Goal: Information Seeking & Learning: Learn about a topic

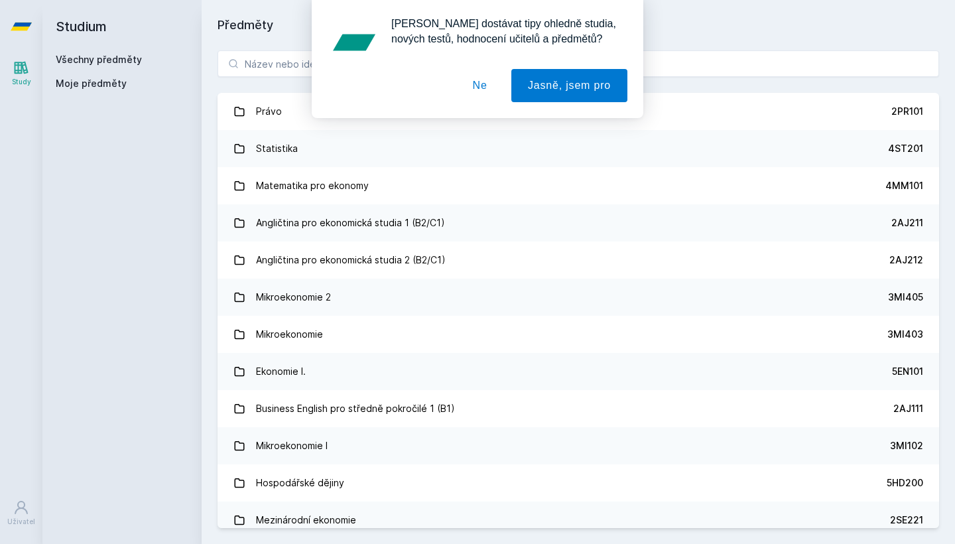
click at [477, 78] on button "Ne" at bounding box center [480, 85] width 48 height 33
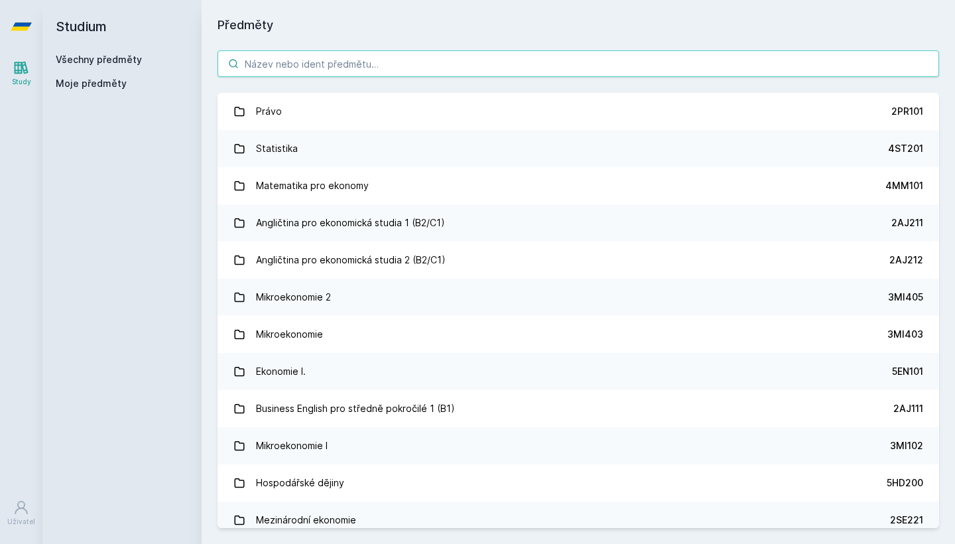
click at [400, 60] on input "search" at bounding box center [579, 63] width 722 height 27
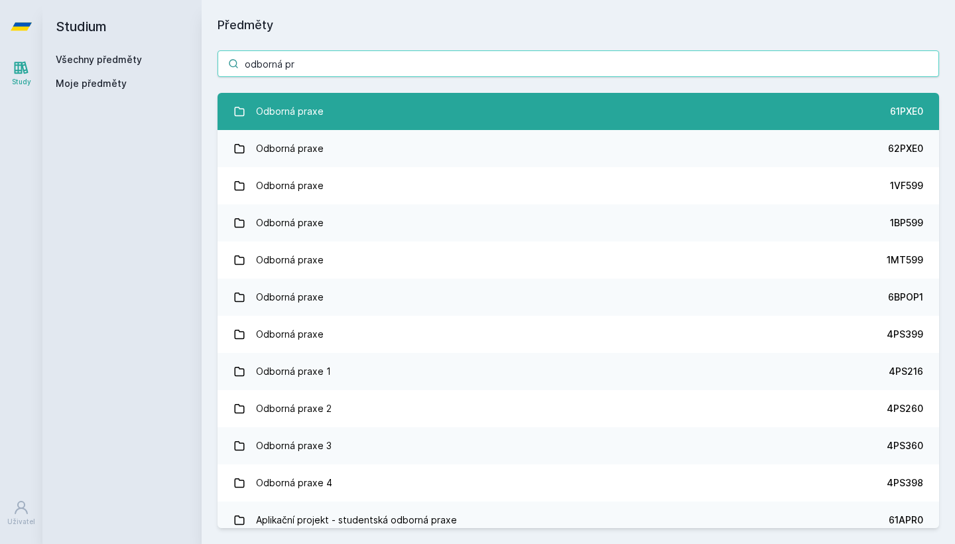
type input "odborná pr"
click at [291, 113] on div "Odborná praxe" at bounding box center [290, 111] width 68 height 27
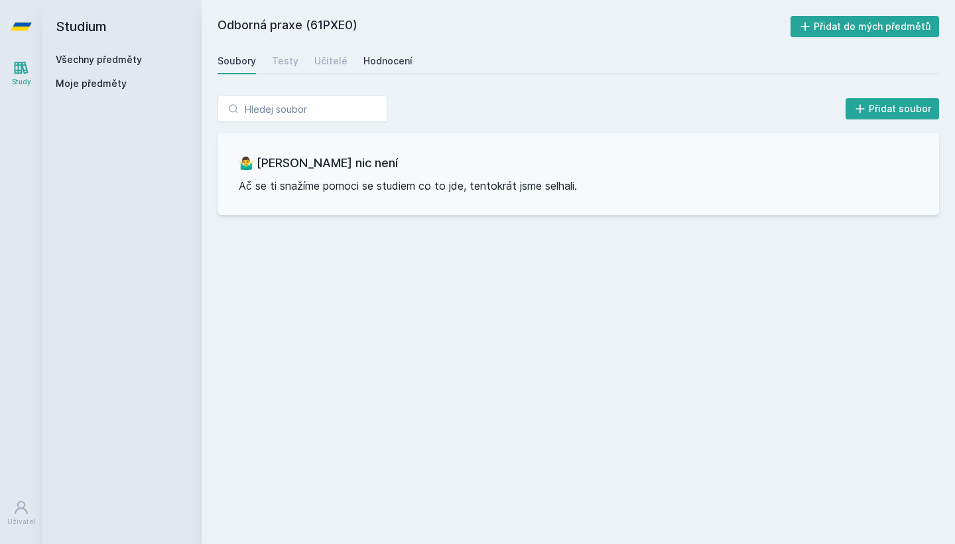
click at [374, 58] on div "Hodnocení" at bounding box center [388, 60] width 49 height 13
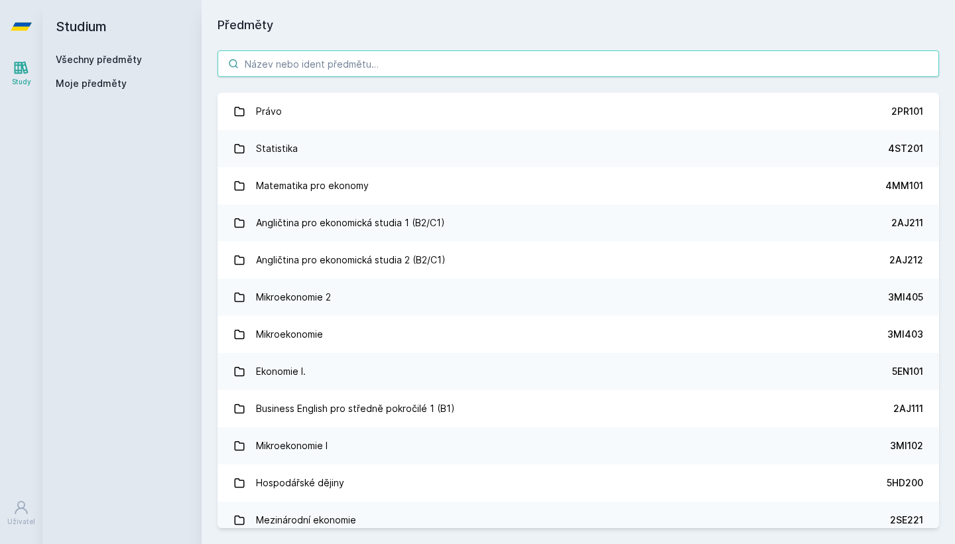
click at [360, 72] on input "search" at bounding box center [579, 63] width 722 height 27
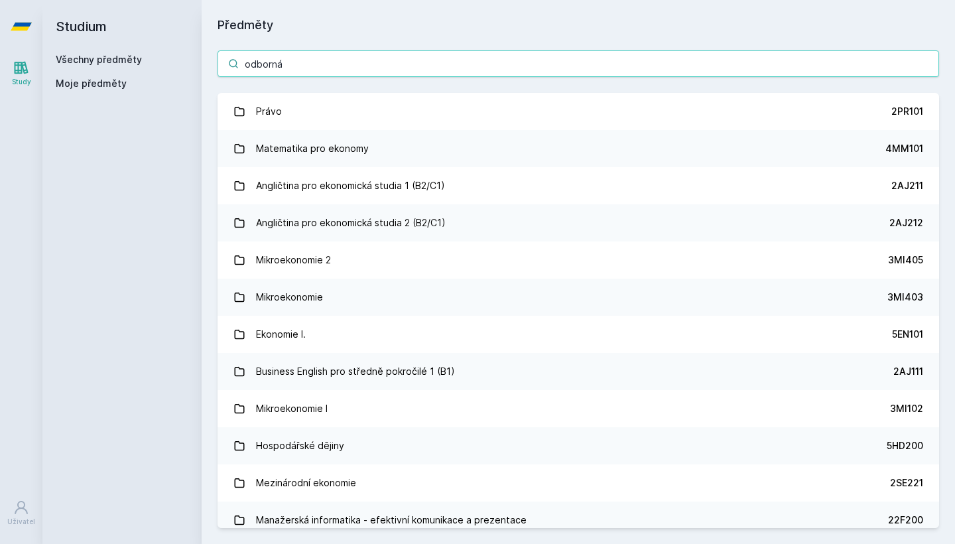
type input "odborná"
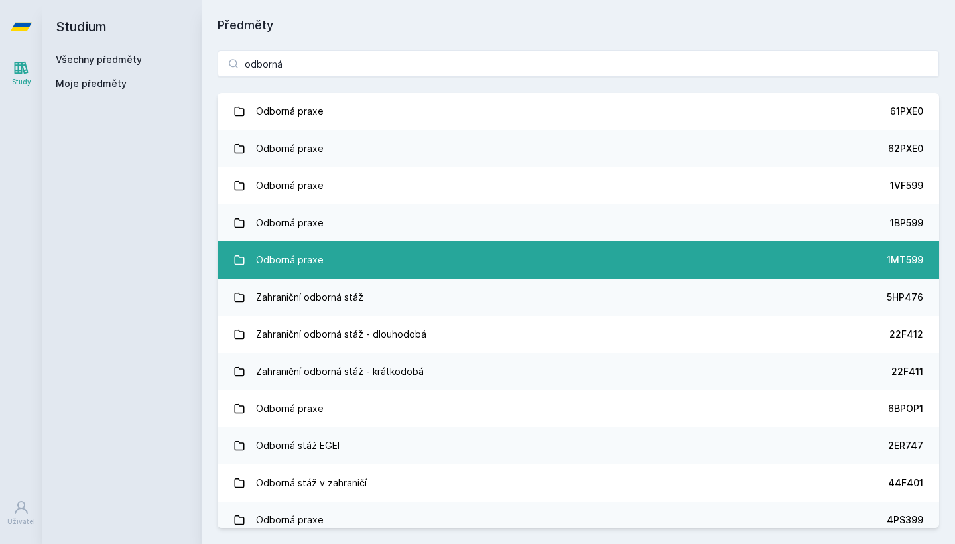
click at [289, 270] on div "Odborná praxe" at bounding box center [290, 260] width 68 height 27
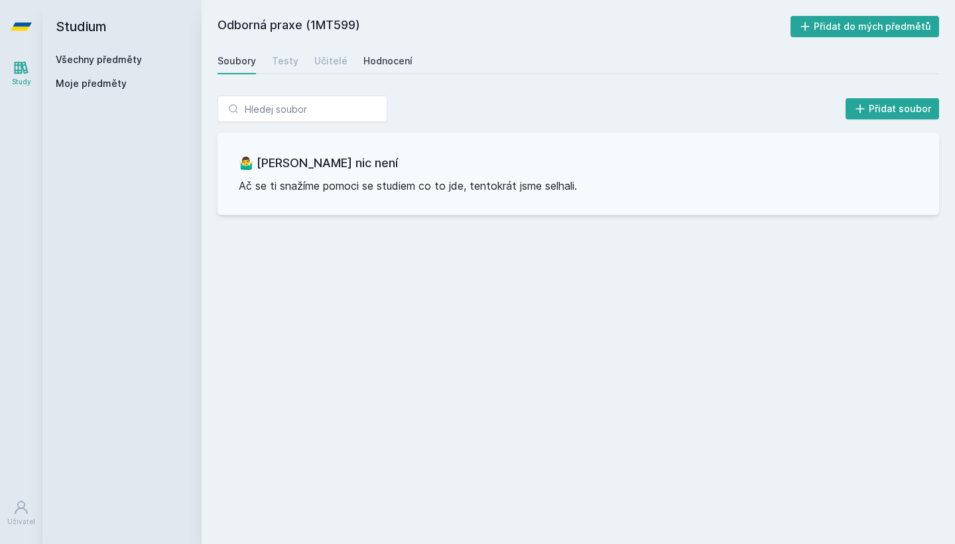
click at [386, 62] on div "Hodnocení" at bounding box center [388, 60] width 49 height 13
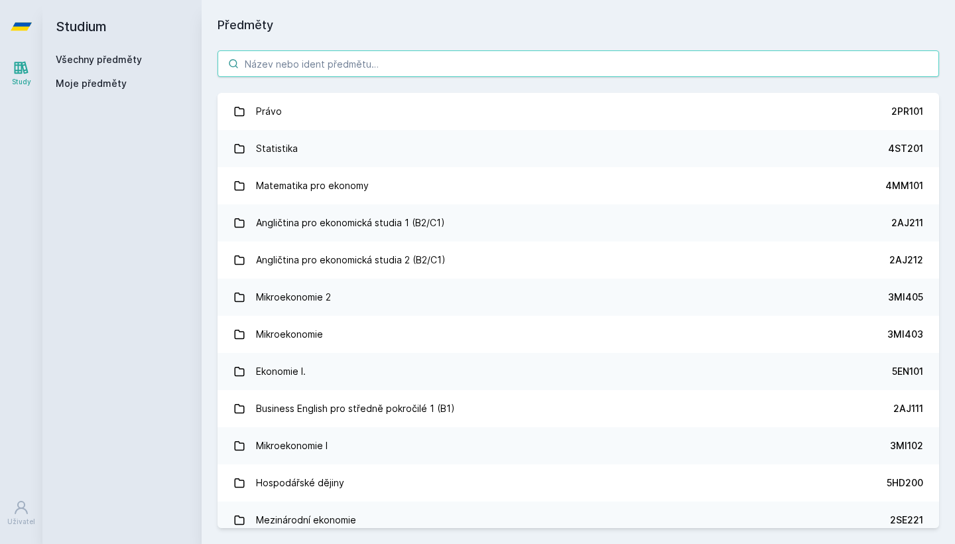
click at [360, 66] on input "search" at bounding box center [579, 63] width 722 height 27
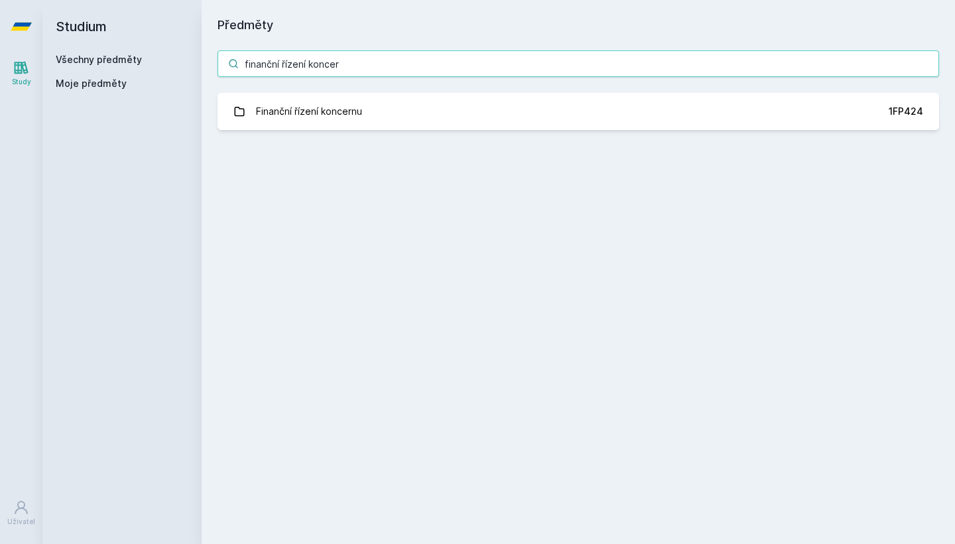
type input "finanční řízení konce"
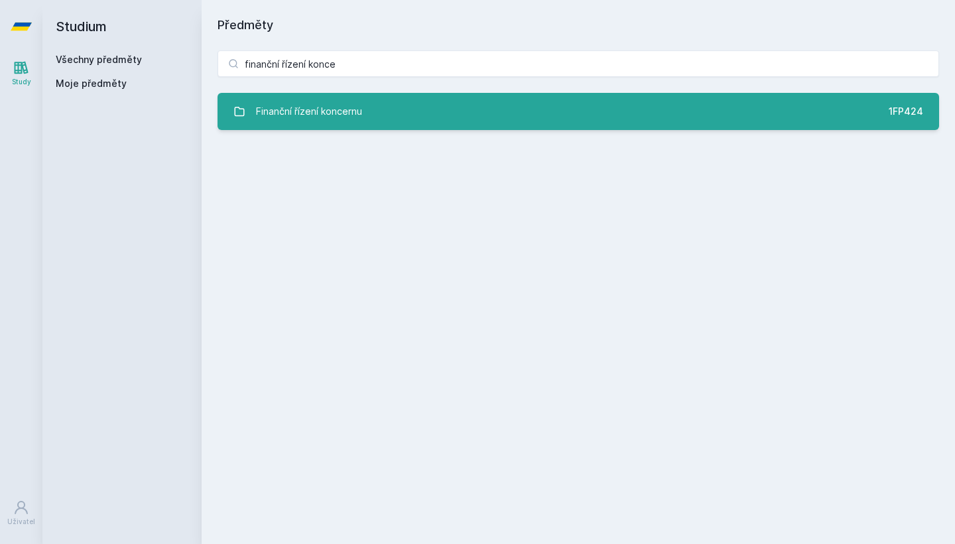
click at [291, 109] on div "Finanční řízení koncernu" at bounding box center [309, 111] width 106 height 27
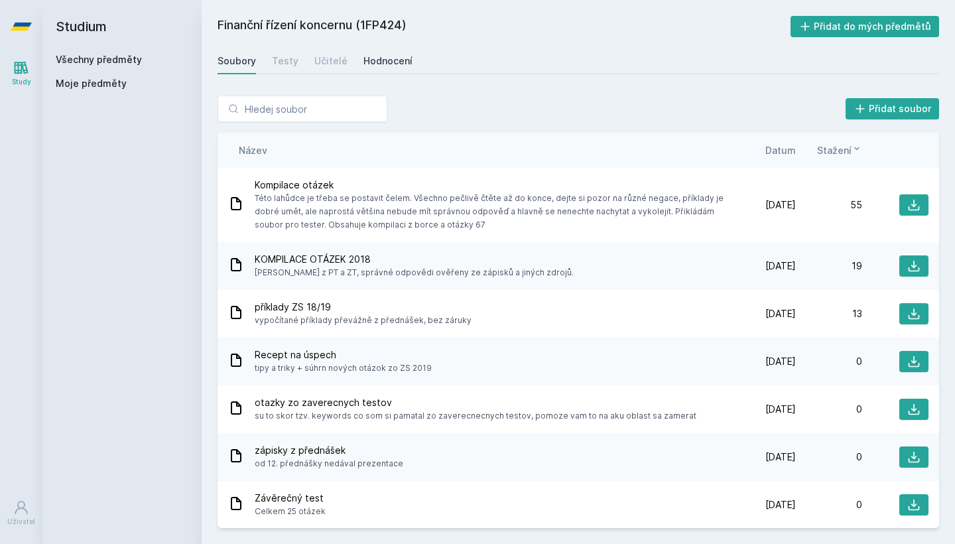
click at [391, 56] on div "Hodnocení" at bounding box center [388, 60] width 49 height 13
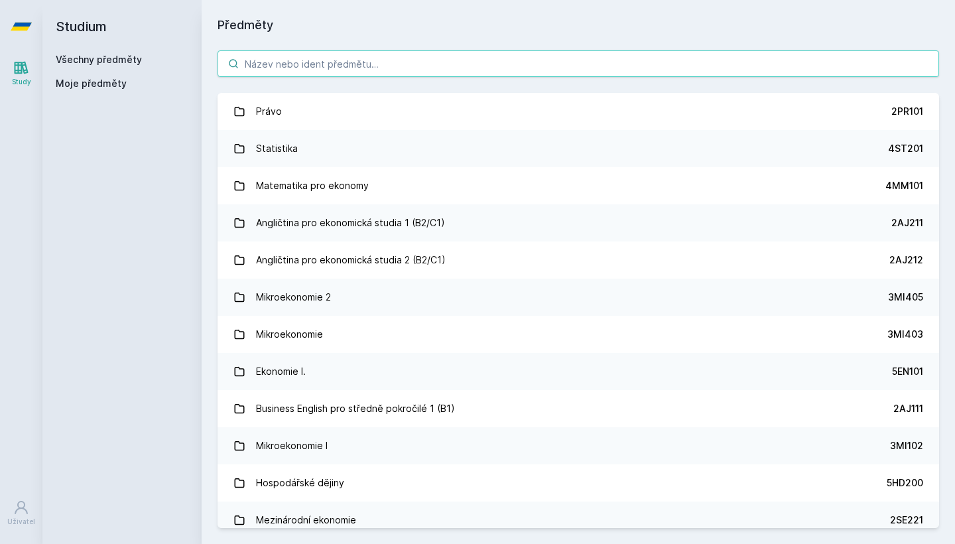
click at [359, 60] on input "search" at bounding box center [579, 63] width 722 height 27
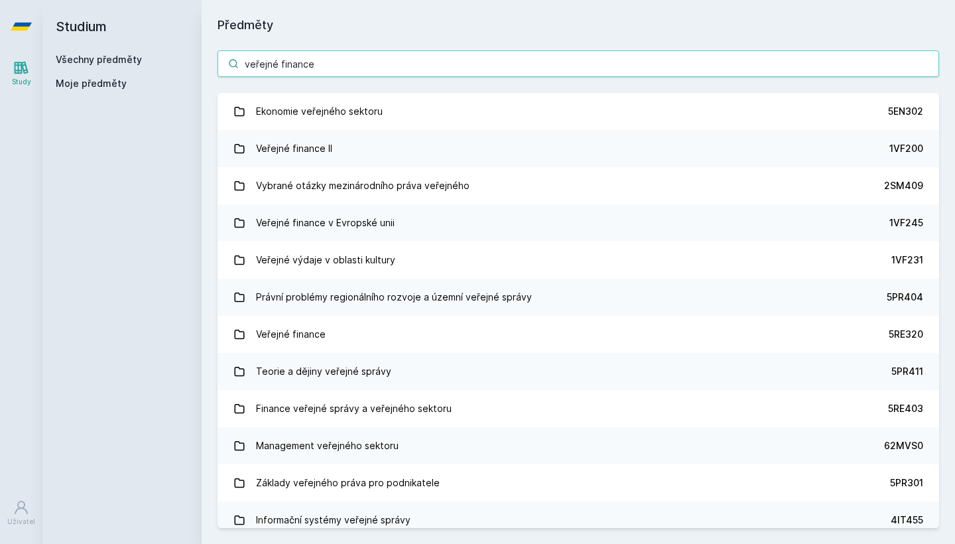
type input "veřejné finance"
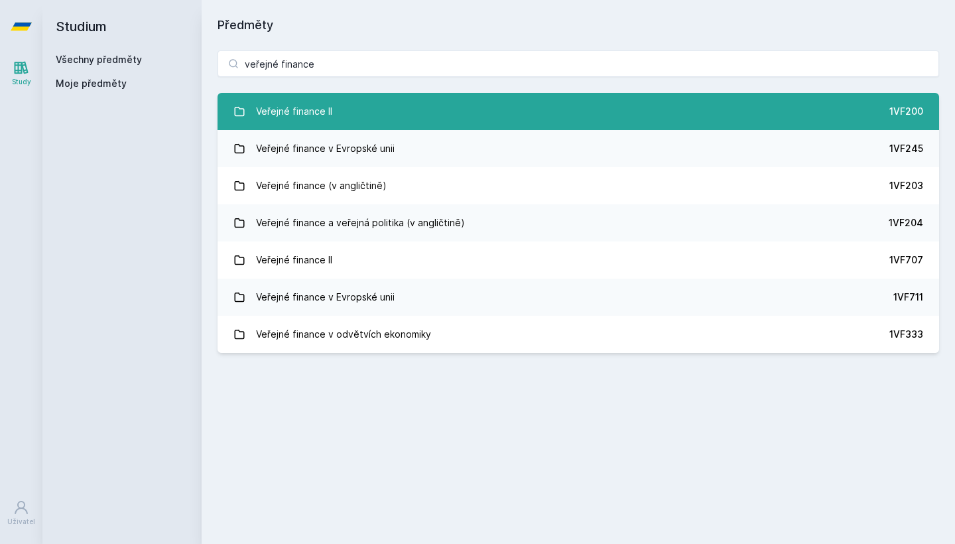
click at [304, 107] on div "Veřejné finance II" at bounding box center [294, 111] width 76 height 27
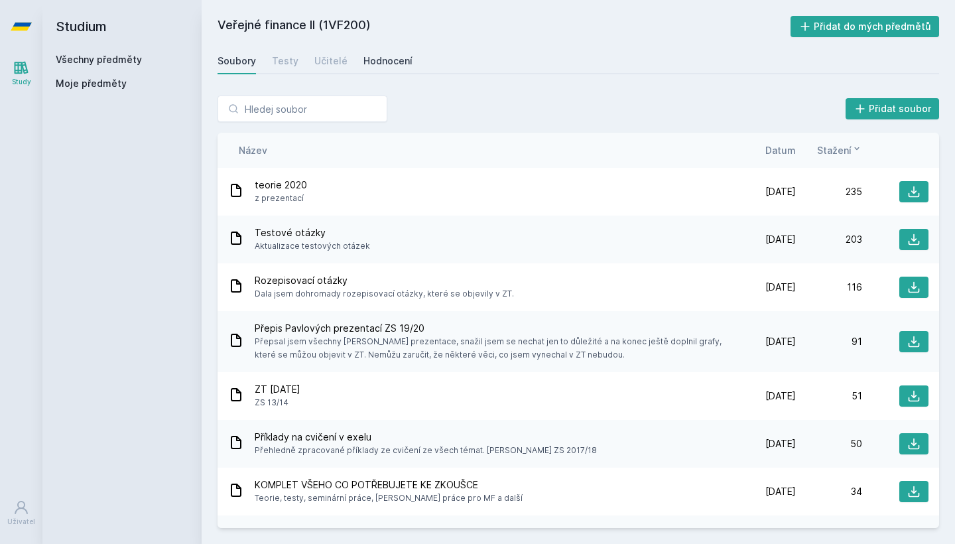
click at [387, 64] on div "Hodnocení" at bounding box center [388, 60] width 49 height 13
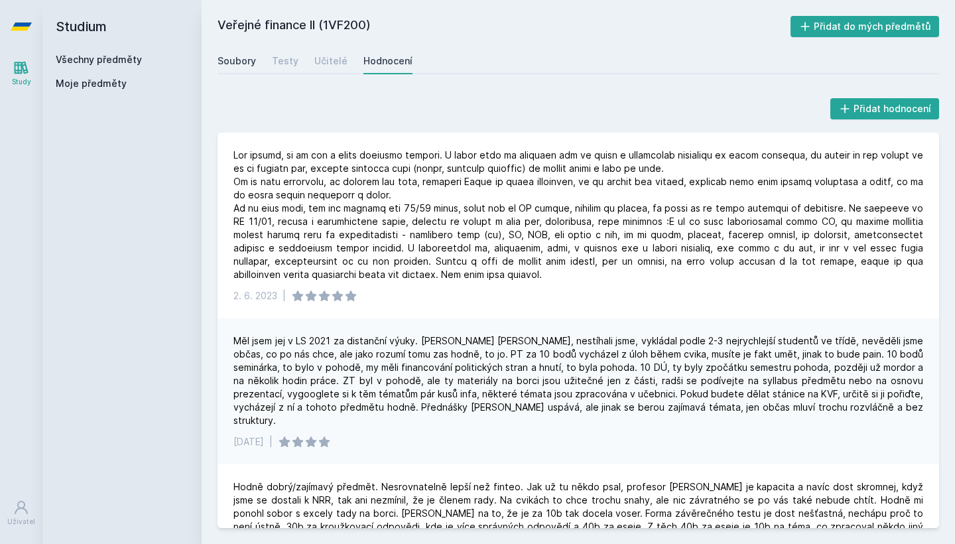
click at [248, 70] on link "Soubory" at bounding box center [237, 61] width 38 height 27
